Goal: Find specific fact

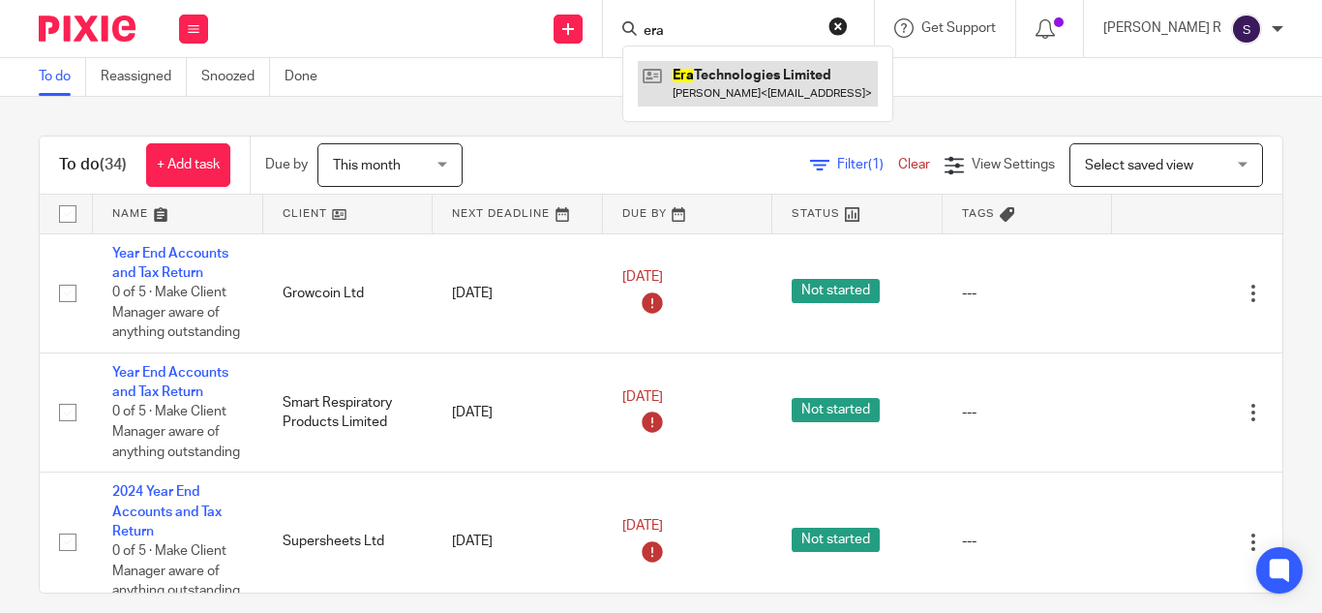
type input "era"
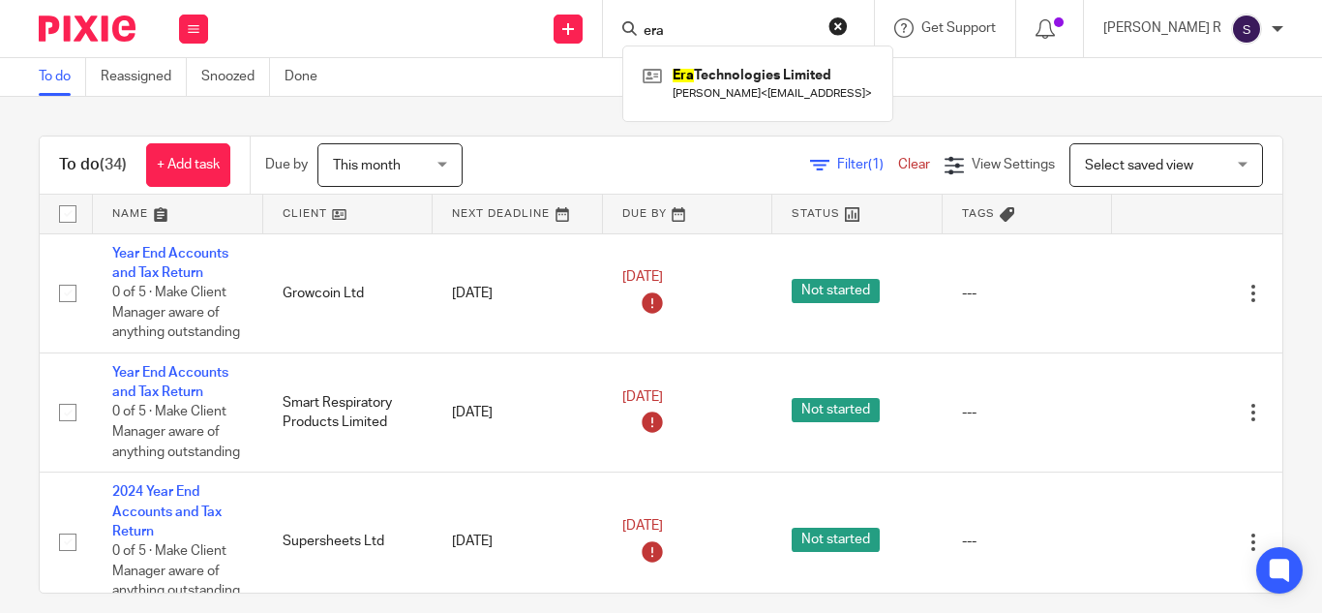
click at [565, 73] on div "To do Reassigned Snoozed Done" at bounding box center [661, 77] width 1322 height 39
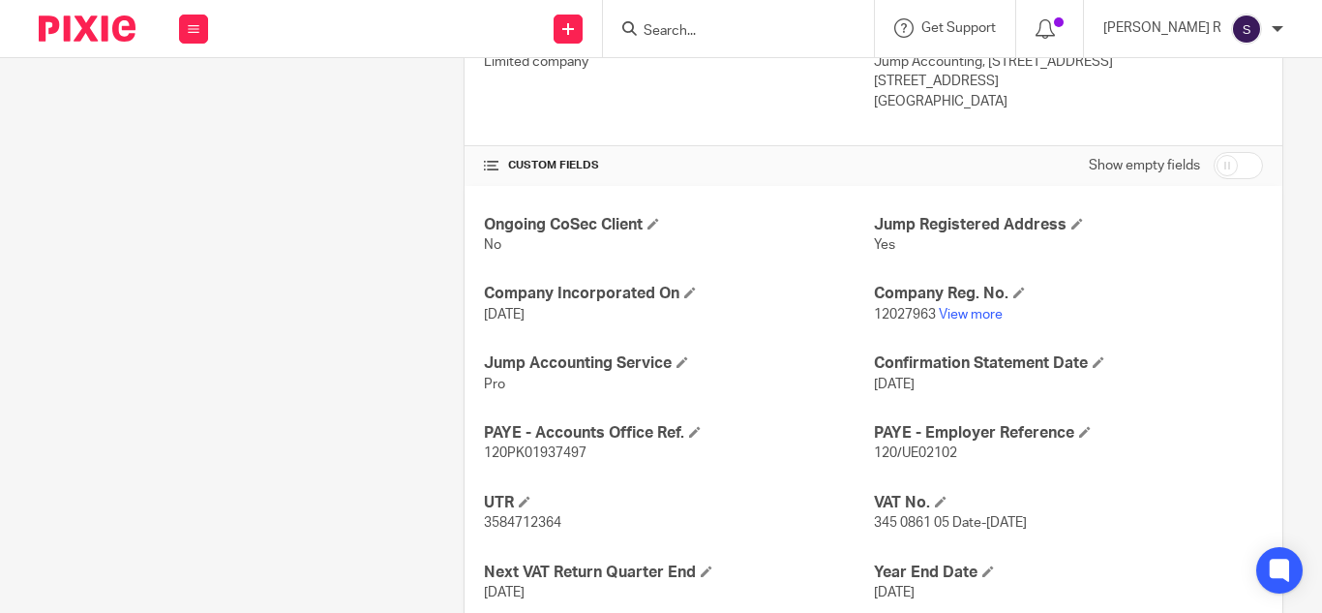
scroll to position [585, 0]
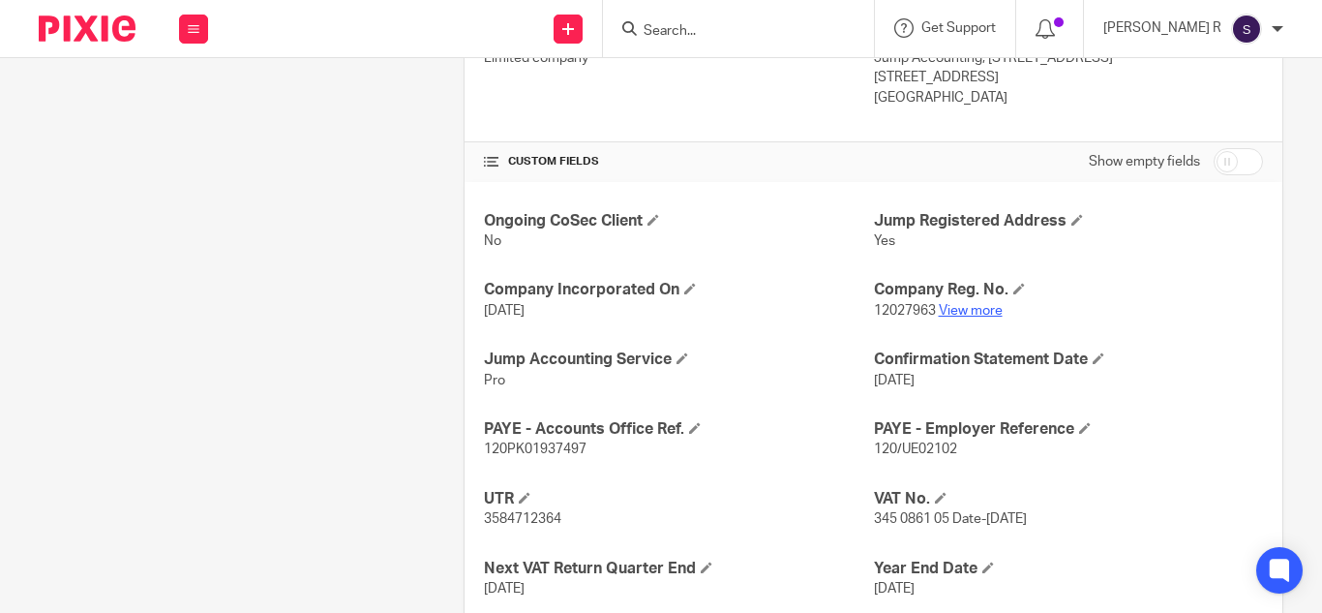
click at [945, 311] on link "View more" at bounding box center [971, 311] width 64 height 14
drag, startPoint x: 863, startPoint y: 522, endPoint x: 945, endPoint y: 523, distance: 82.3
click at [945, 523] on span "345 0861 05 Date-01 Apr 2020" at bounding box center [950, 519] width 153 height 14
copy span "345 0861 05"
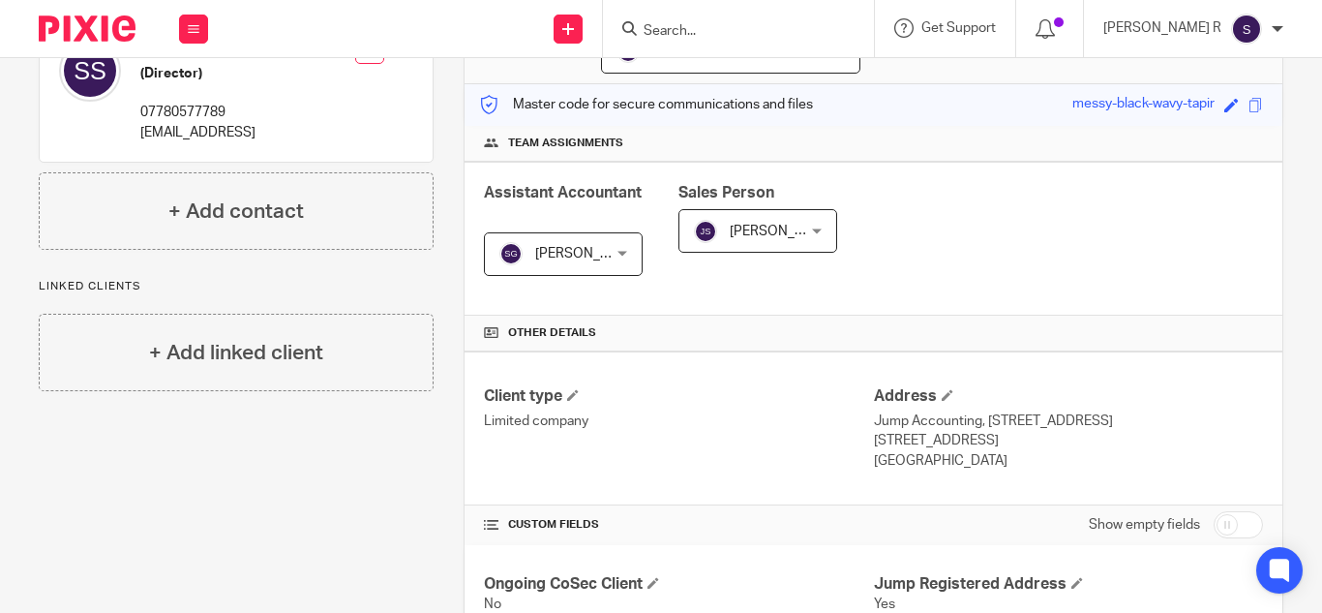
scroll to position [215, 0]
